Goal: Task Accomplishment & Management: Complete application form

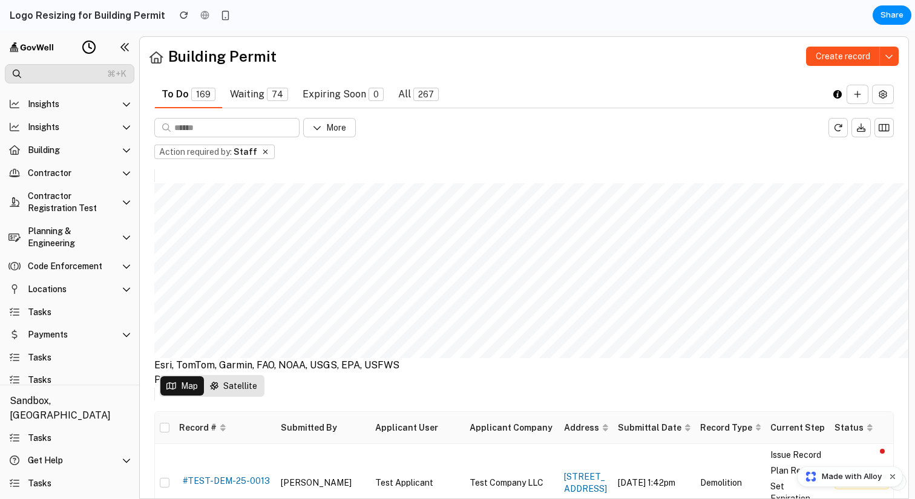
click at [86, 46] on icon at bounding box center [89, 47] width 15 height 15
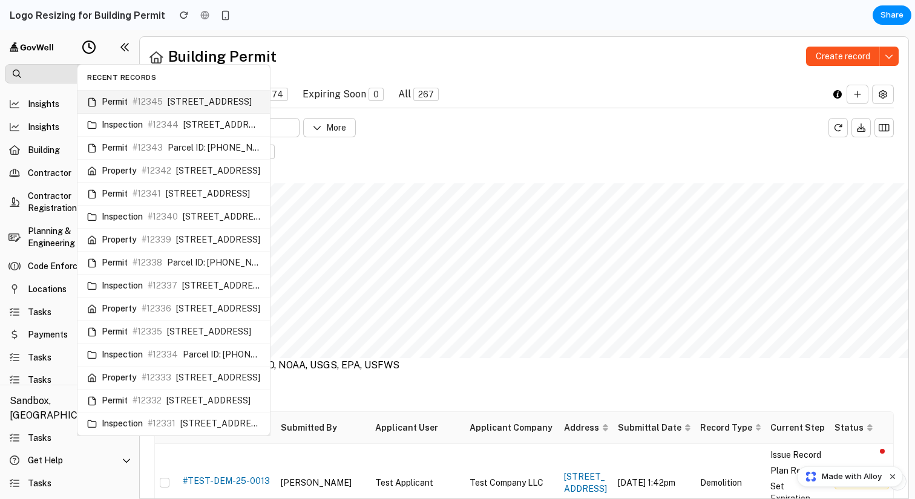
click at [181, 105] on span "[STREET_ADDRESS]" at bounding box center [210, 102] width 84 height 10
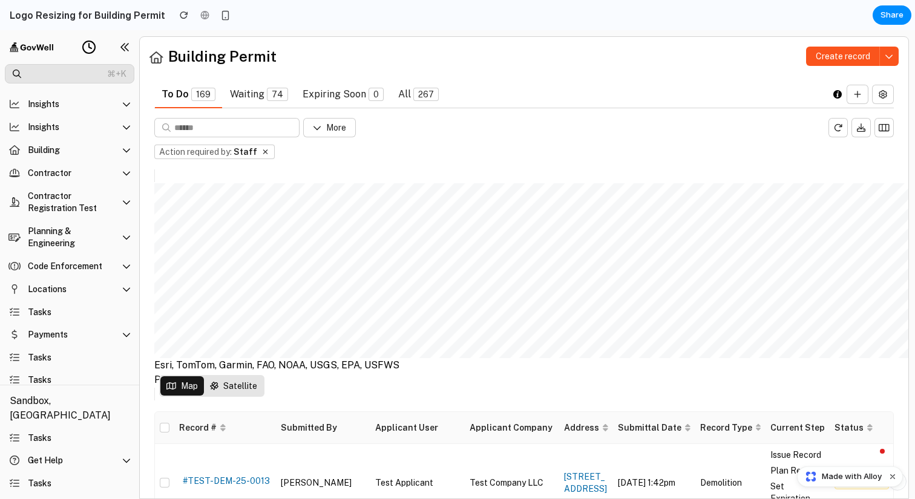
click at [318, 59] on div "Create record" at bounding box center [592, 56] width 613 height 19
click at [92, 41] on circle at bounding box center [89, 47] width 12 height 12
click at [91, 47] on icon at bounding box center [89, 47] width 15 height 15
click at [206, 40] on header "Building Permit Create record" at bounding box center [524, 51] width 769 height 29
click at [82, 117] on summary "Insights" at bounding box center [70, 127] width 130 height 22
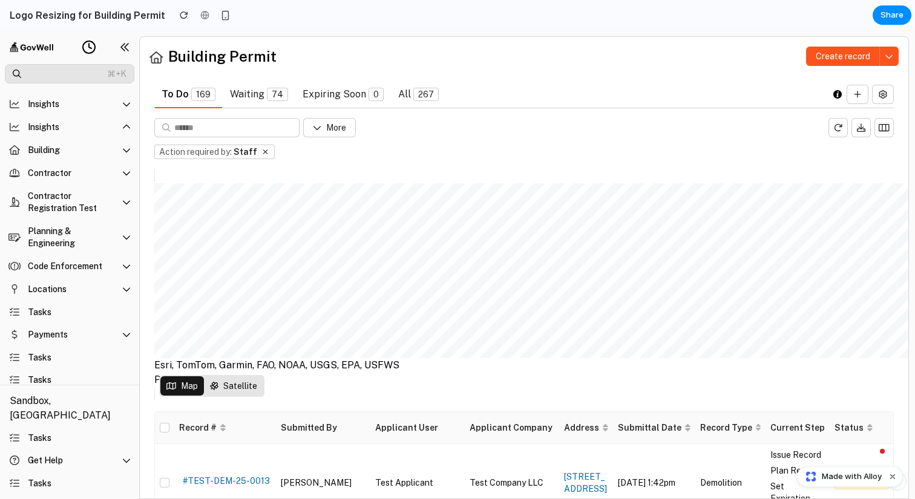
click at [81, 125] on summary "Insights" at bounding box center [70, 127] width 130 height 22
click at [110, 105] on summary "Insights" at bounding box center [70, 104] width 130 height 22
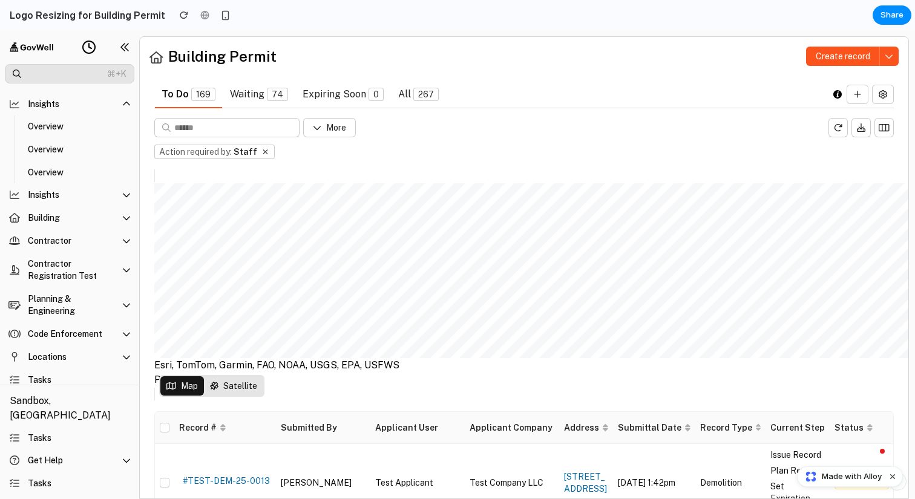
click at [116, 102] on summary "Insights" at bounding box center [70, 104] width 130 height 22
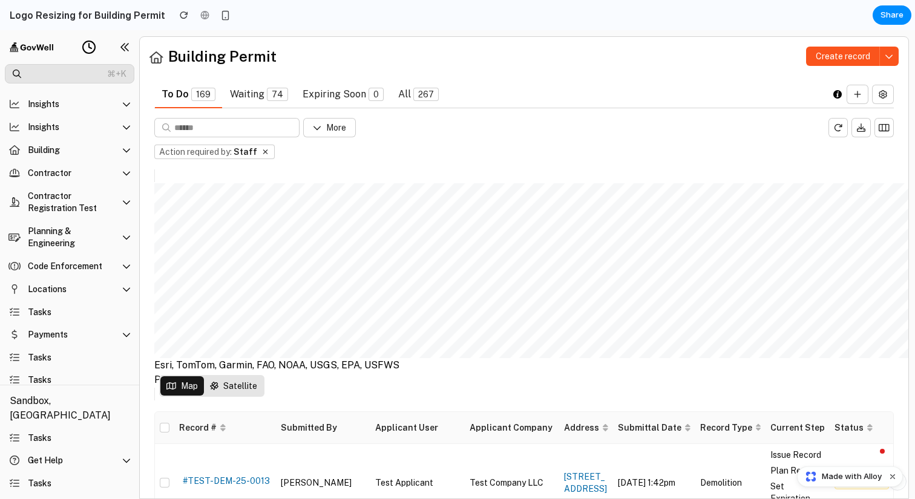
click at [96, 149] on summary "Building" at bounding box center [70, 150] width 130 height 22
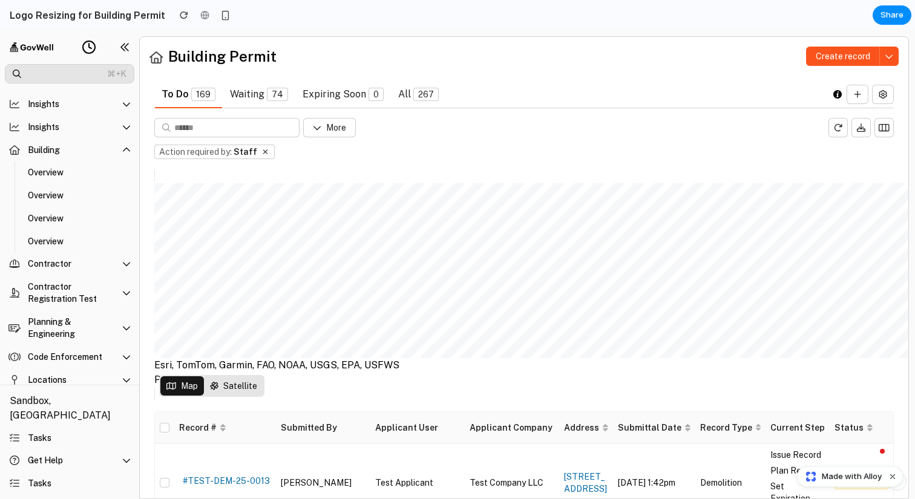
click at [96, 156] on summary "Building" at bounding box center [70, 150] width 130 height 22
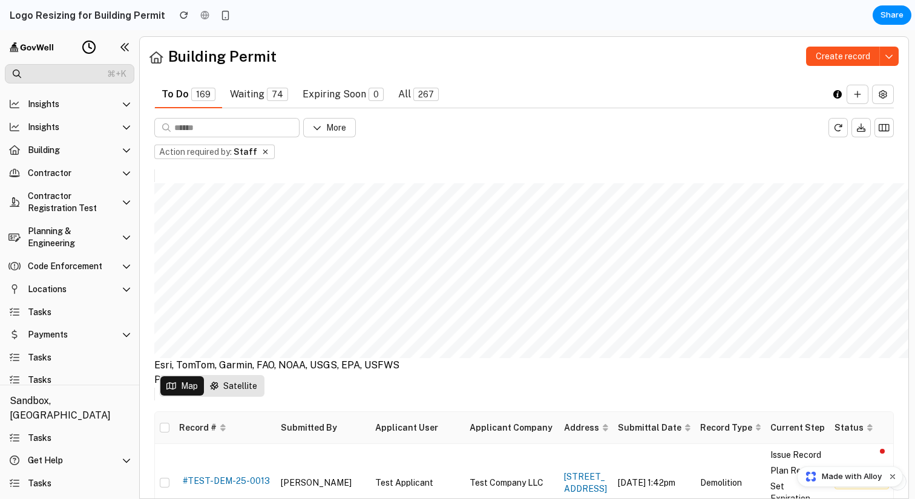
click at [102, 180] on summary "Contractor" at bounding box center [70, 173] width 130 height 22
click at [94, 202] on summary "Contractor Registration Test" at bounding box center [70, 202] width 130 height 34
drag, startPoint x: 90, startPoint y: 234, endPoint x: 90, endPoint y: 260, distance: 26.0
click at [90, 234] on summary "Planning & Engineering" at bounding box center [70, 237] width 130 height 34
click at [90, 261] on summary "Code Enforcement" at bounding box center [70, 266] width 130 height 22
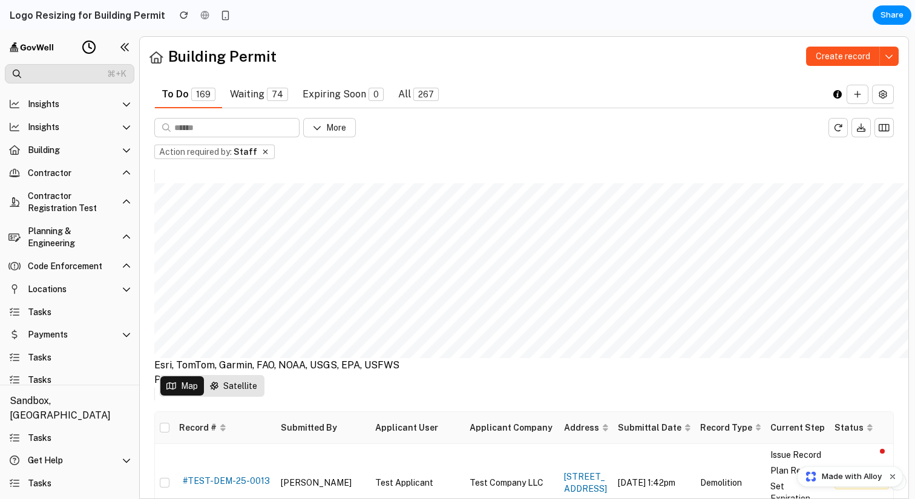
click at [85, 281] on summary "Locations" at bounding box center [70, 289] width 130 height 22
drag, startPoint x: 84, startPoint y: 304, endPoint x: 84, endPoint y: 335, distance: 30.3
click at [84, 304] on link "Tasks" at bounding box center [70, 312] width 130 height 22
drag, startPoint x: 84, startPoint y: 335, endPoint x: 79, endPoint y: 355, distance: 20.6
click at [79, 355] on div "Insights Overview Overview Overview Insights Building Overview Overview Overvie…" at bounding box center [69, 238] width 139 height 293
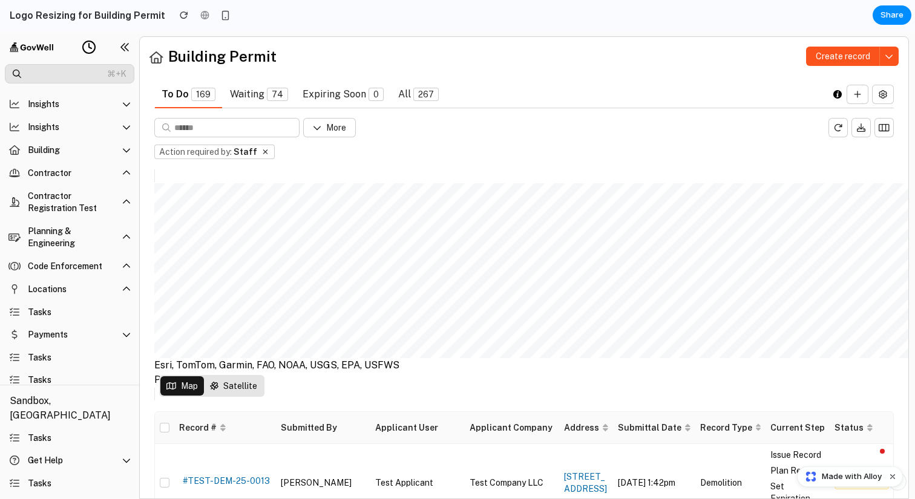
scroll to position [64, 0]
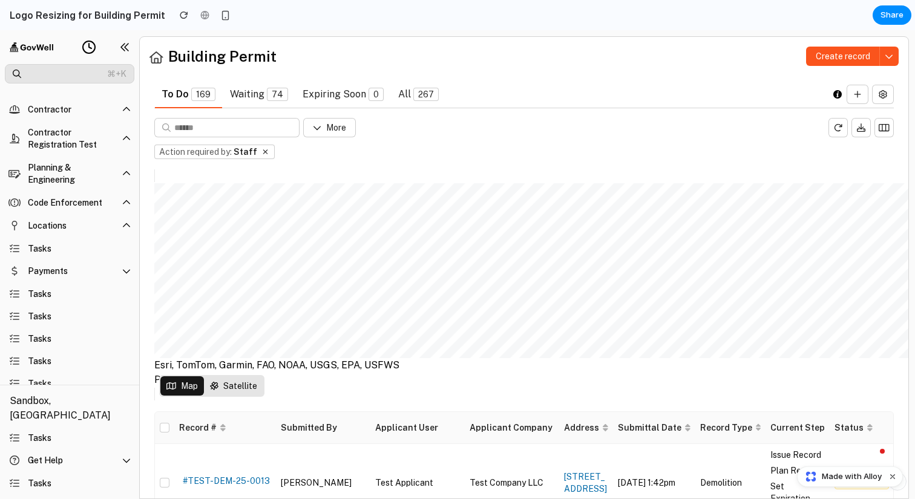
click at [92, 304] on link "Tasks" at bounding box center [70, 294] width 130 height 22
drag, startPoint x: 87, startPoint y: 327, endPoint x: 82, endPoint y: 346, distance: 18.8
click at [87, 328] on link "Tasks" at bounding box center [70, 339] width 130 height 22
click at [82, 346] on link "Tasks" at bounding box center [70, 339] width 130 height 22
drag, startPoint x: 77, startPoint y: 360, endPoint x: 74, endPoint y: 381, distance: 21.4
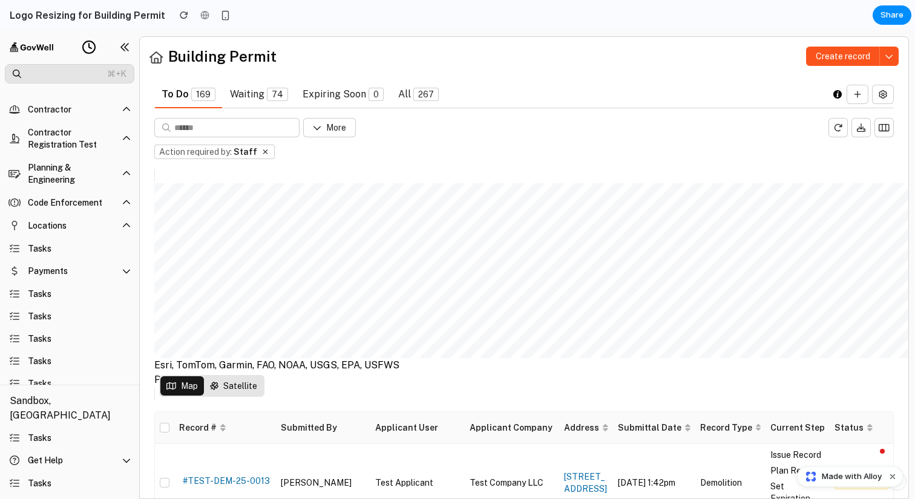
click at [77, 360] on link "Tasks" at bounding box center [70, 361] width 130 height 22
click at [74, 381] on link "Tasks" at bounding box center [70, 384] width 130 height 22
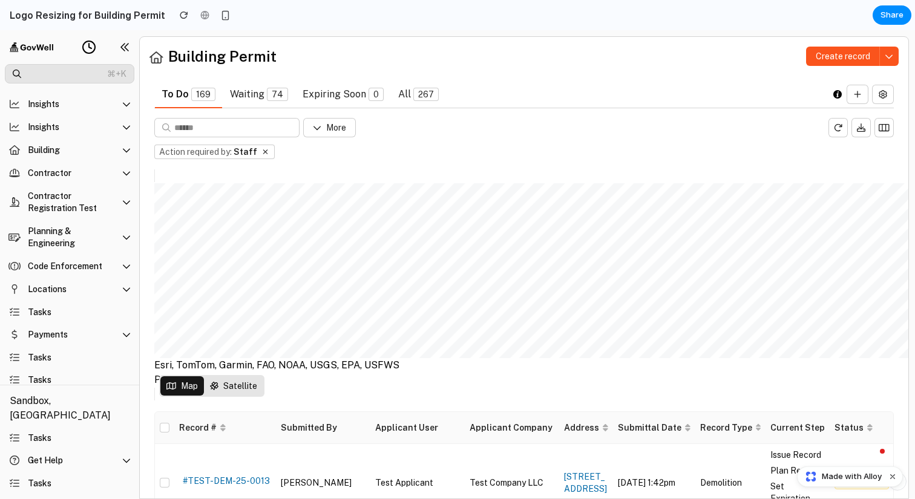
click at [96, 47] on icon at bounding box center [89, 47] width 15 height 15
